Goal: Task Accomplishment & Management: Use online tool/utility

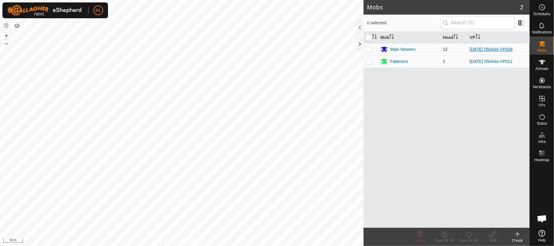
click at [504, 50] on link "[DATE] 050444-VP008" at bounding box center [491, 49] width 43 height 5
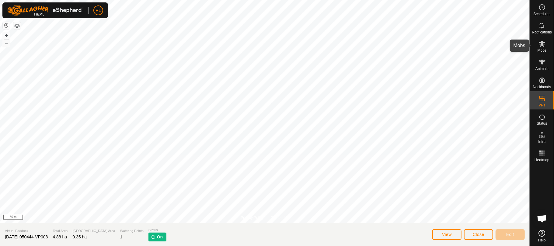
click at [538, 46] on es-mob-svg-icon at bounding box center [542, 44] width 11 height 10
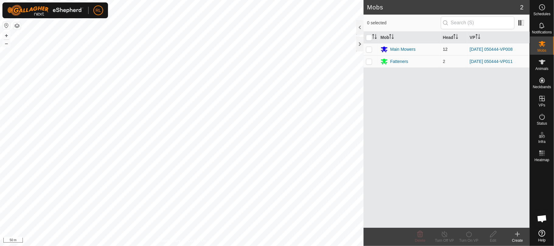
click at [369, 49] on p-checkbox at bounding box center [369, 49] width 6 height 5
checkbox input "true"
click at [401, 50] on div "Main Mowers" at bounding box center [402, 49] width 25 height 6
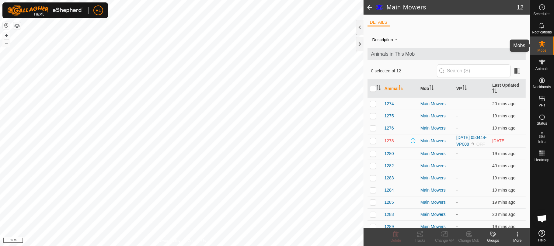
click at [540, 51] on span "Mobs" at bounding box center [542, 51] width 9 height 4
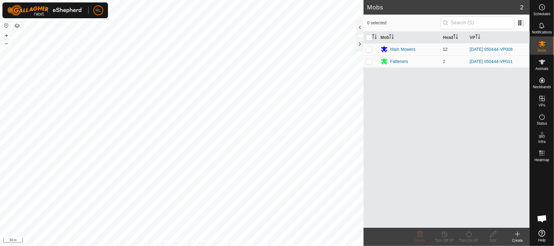
click at [370, 47] on p-checkbox at bounding box center [369, 49] width 6 height 5
checkbox input "true"
click at [368, 63] on p-checkbox at bounding box center [369, 61] width 6 height 5
checkbox input "true"
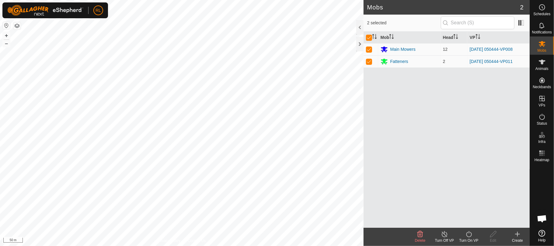
click at [469, 234] on icon at bounding box center [469, 234] width 8 height 7
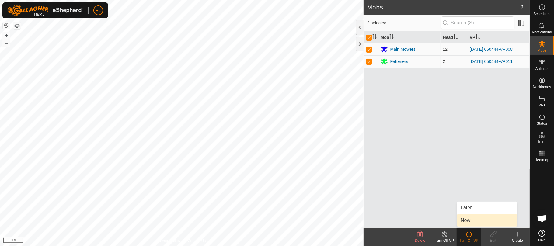
click at [471, 218] on link "Now" at bounding box center [487, 220] width 60 height 12
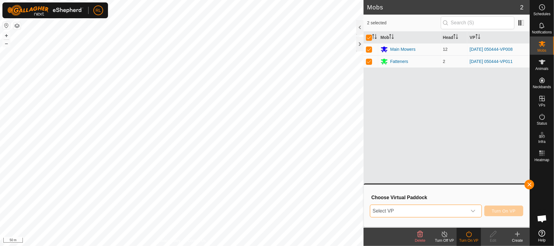
click at [462, 211] on span "Select VP" at bounding box center [418, 211] width 97 height 12
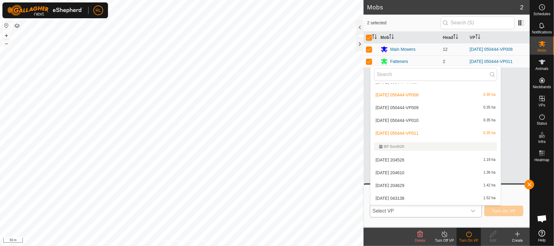
scroll to position [128, 0]
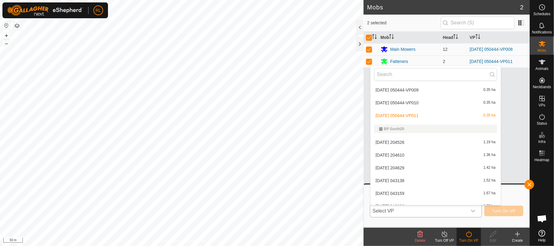
click at [407, 118] on li "[DATE] 050444-VP011 0.35 ha" at bounding box center [436, 116] width 130 height 12
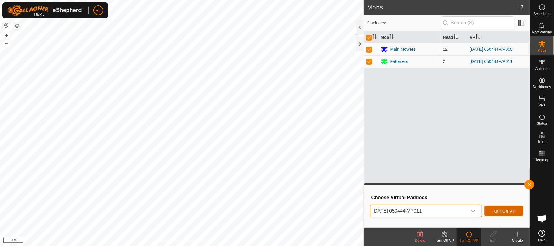
click at [502, 211] on span "Turn On VP" at bounding box center [504, 211] width 24 height 5
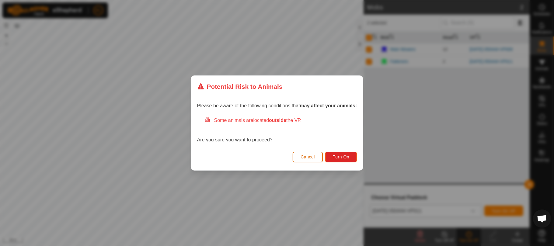
click at [308, 158] on span "Cancel" at bounding box center [308, 157] width 14 height 5
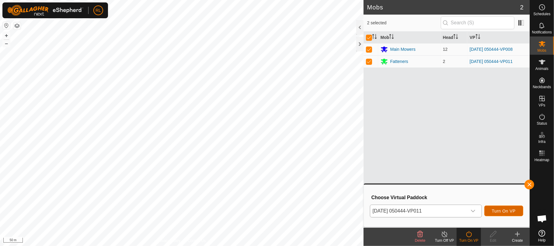
click at [498, 214] on button "Turn On VP" at bounding box center [503, 211] width 39 height 11
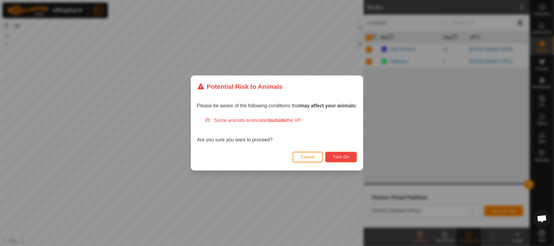
click at [342, 155] on span "Turn On" at bounding box center [341, 157] width 16 height 5
